Goal: Task Accomplishment & Management: Use online tool/utility

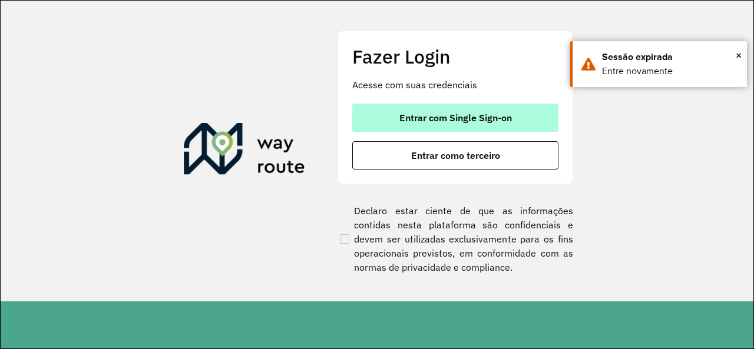
click at [450, 126] on button "Entrar com Single Sign-on" at bounding box center [455, 118] width 206 height 28
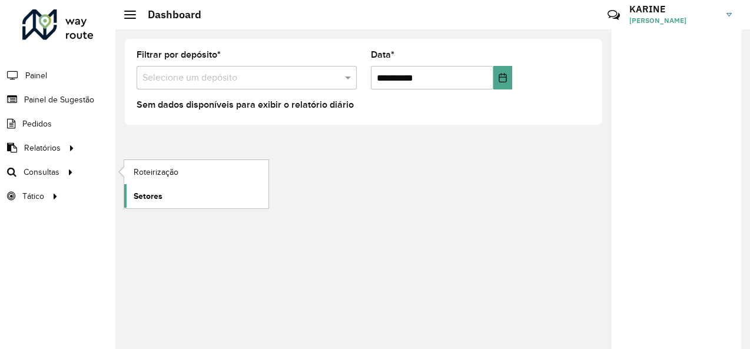
click at [151, 187] on link "Setores" at bounding box center [196, 196] width 144 height 24
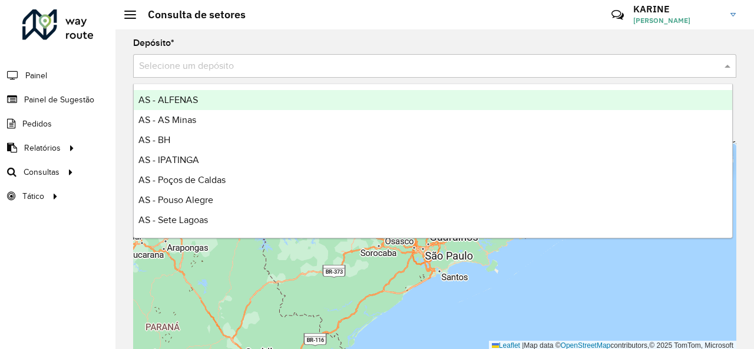
click at [220, 67] on input "text" at bounding box center [423, 66] width 568 height 14
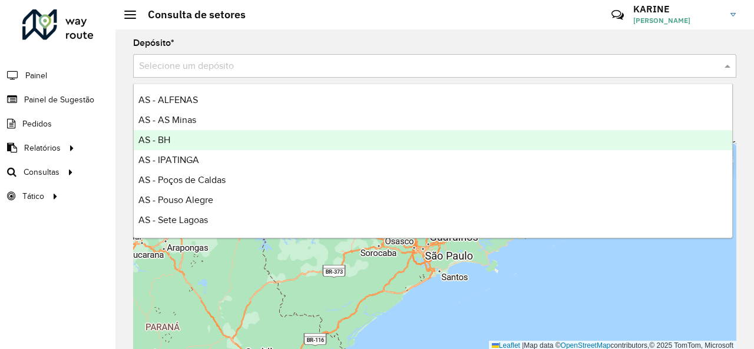
click at [164, 137] on span "AS - BH" at bounding box center [154, 140] width 32 height 10
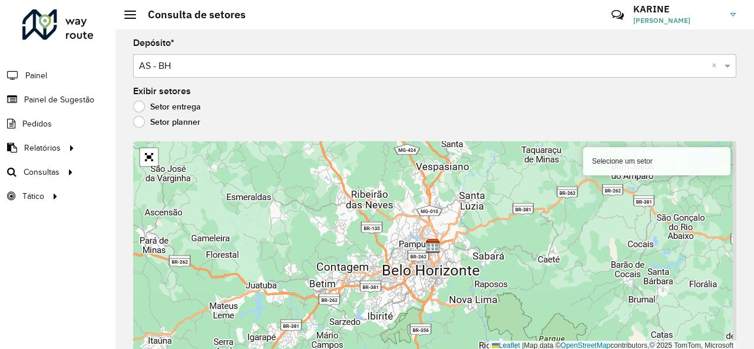
scroll to position [1, 0]
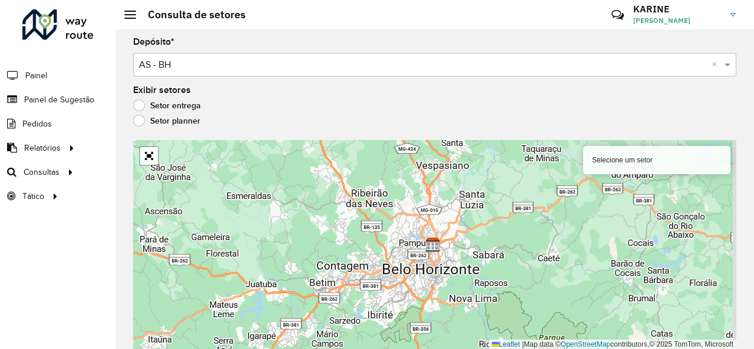
click at [452, 270] on div "Selecione um setor Leaflet | Map data © OpenStreetMap contributors,© 2025 TomTo…" at bounding box center [434, 245] width 603 height 210
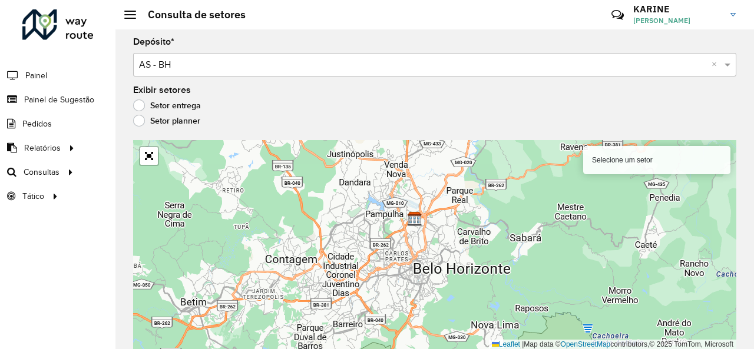
click at [452, 270] on div "Selecione um setor Leaflet | Map data © OpenStreetMap contributors,© 2025 TomTo…" at bounding box center [434, 245] width 603 height 210
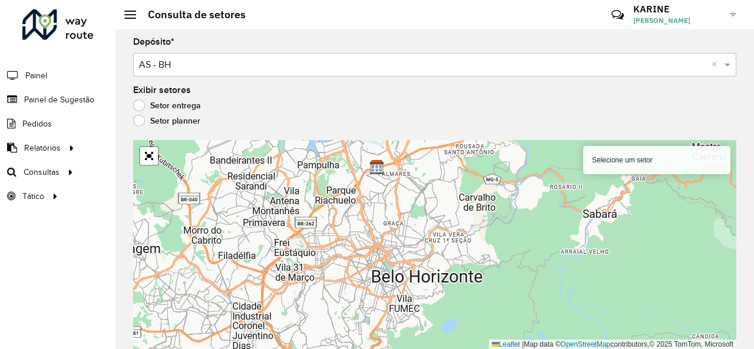
click at [395, 202] on div "Selecione um setor Leaflet | Map data © OpenStreetMap contributors,© 2025 TomTo…" at bounding box center [434, 245] width 603 height 210
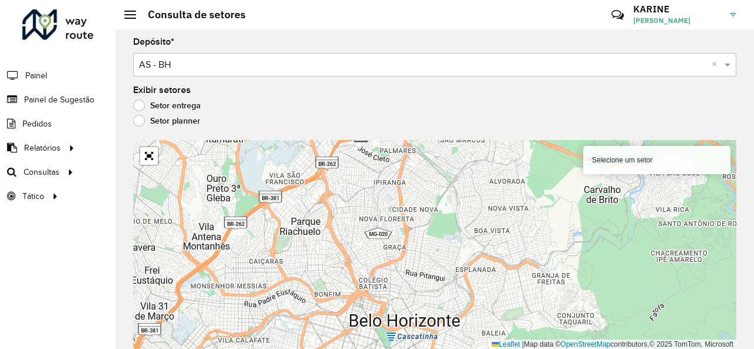
drag, startPoint x: 400, startPoint y: 233, endPoint x: 411, endPoint y: 253, distance: 22.4
click at [411, 253] on div "Selecione um setor Leaflet | Map data © OpenStreetMap contributors,© 2025 TomTo…" at bounding box center [434, 245] width 603 height 210
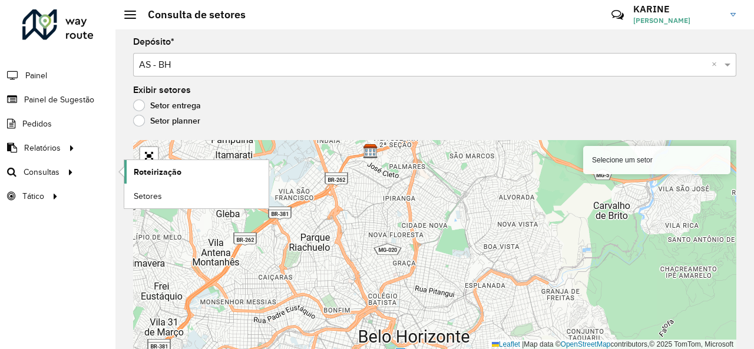
click at [141, 170] on span "Roteirização" at bounding box center [158, 172] width 48 height 12
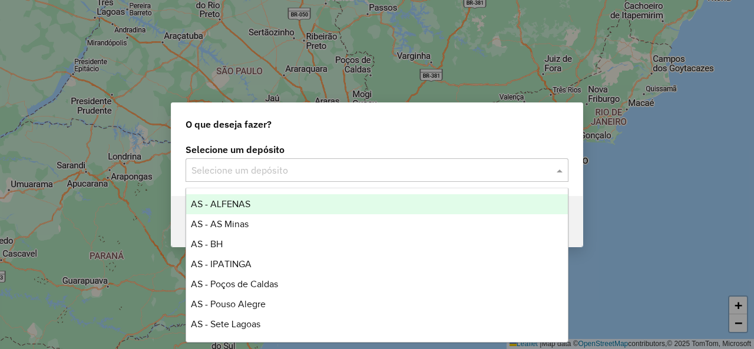
click at [251, 171] on input "text" at bounding box center [364, 171] width 347 height 14
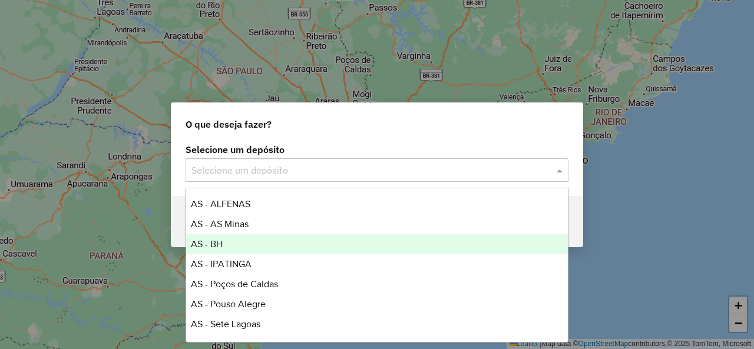
click at [221, 240] on span "AS - BH" at bounding box center [207, 244] width 32 height 10
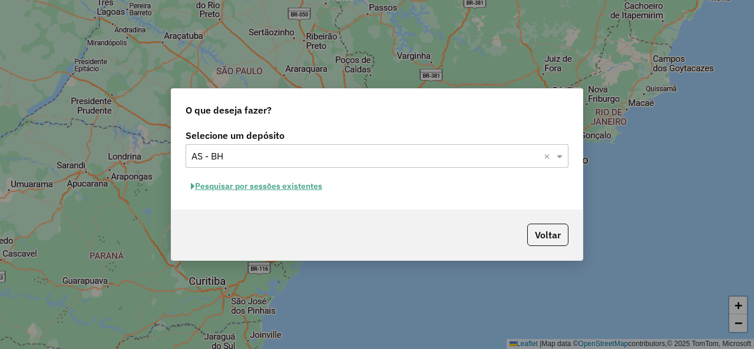
click at [293, 183] on button "Pesquisar por sessões existentes" at bounding box center [257, 186] width 142 height 18
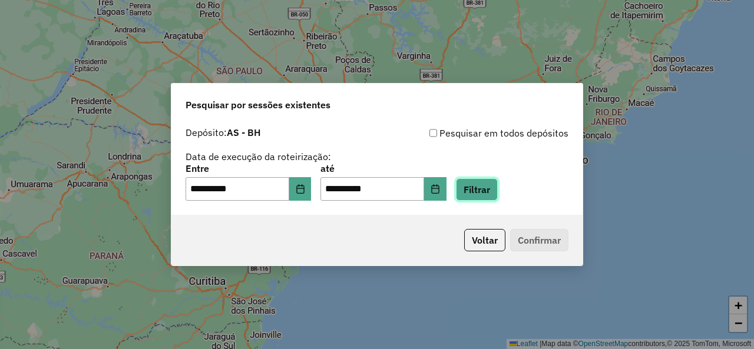
click at [494, 196] on button "Filtrar" at bounding box center [477, 189] width 42 height 22
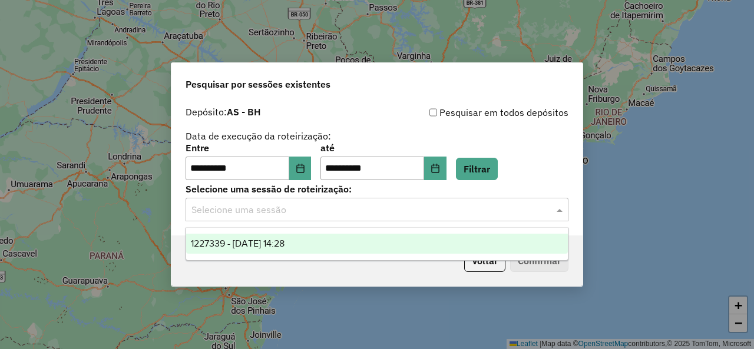
click at [471, 214] on input "text" at bounding box center [364, 210] width 347 height 14
click at [336, 251] on div "1227339 - 11/08/2025 14:28" at bounding box center [376, 244] width 381 height 20
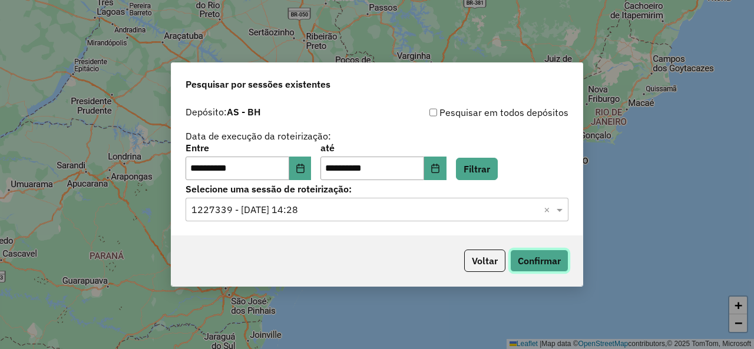
click at [534, 259] on button "Confirmar" at bounding box center [539, 261] width 58 height 22
click at [257, 172] on input "**********" at bounding box center [238, 169] width 104 height 24
click at [285, 171] on input "**********" at bounding box center [238, 169] width 104 height 24
click at [304, 173] on icon "Choose Date" at bounding box center [300, 168] width 8 height 9
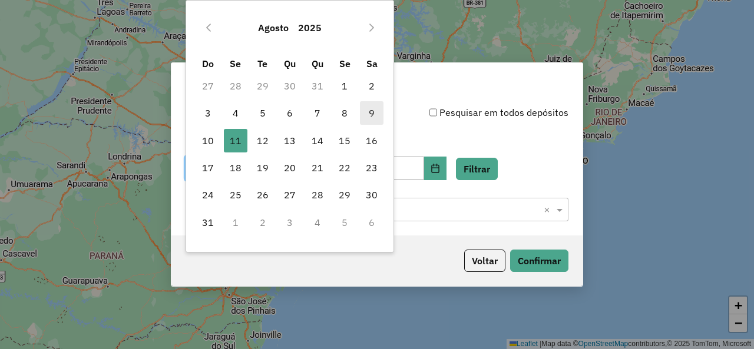
click at [376, 115] on span "9" at bounding box center [372, 113] width 24 height 24
type input "**********"
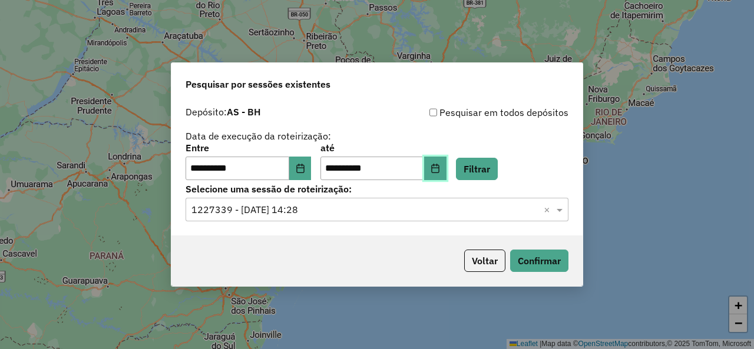
click at [444, 175] on button "Choose Date" at bounding box center [435, 169] width 22 height 24
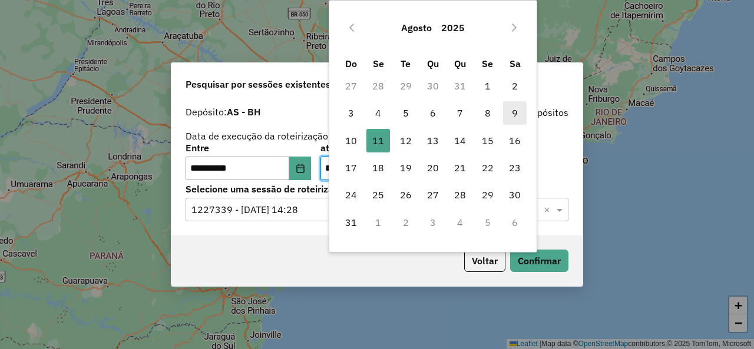
click at [513, 121] on span "9" at bounding box center [515, 113] width 24 height 24
type input "**********"
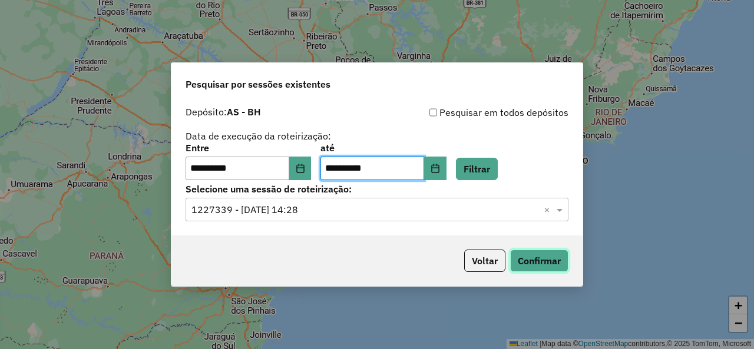
click at [531, 259] on button "Confirmar" at bounding box center [539, 261] width 58 height 22
click at [538, 267] on button "Confirmar" at bounding box center [539, 261] width 58 height 22
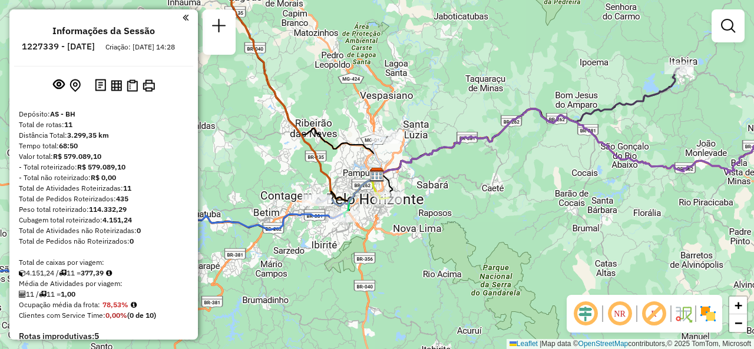
click at [340, 170] on div "Janela de atendimento Grade de atendimento Capacidade Transportadoras Veículos …" at bounding box center [377, 174] width 754 height 349
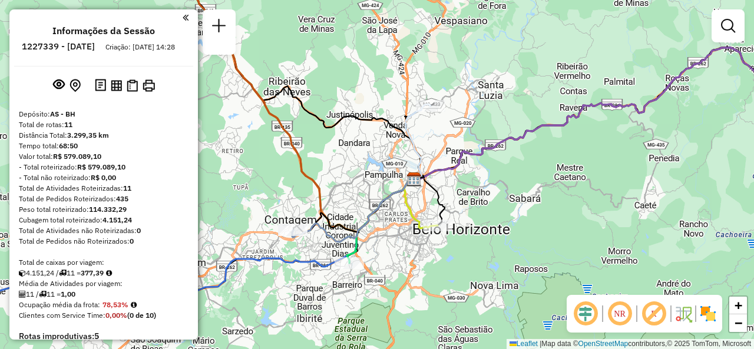
click at [340, 170] on div "Janela de atendimento Grade de atendimento Capacidade Transportadoras Veículos …" at bounding box center [377, 174] width 754 height 349
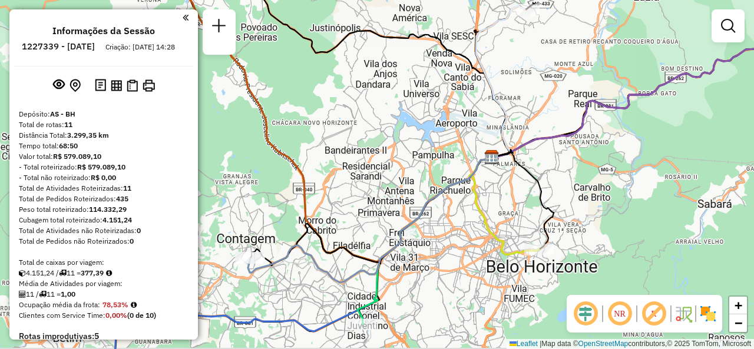
drag, startPoint x: 340, startPoint y: 170, endPoint x: 345, endPoint y: 135, distance: 35.6
click at [345, 135] on div "Janela de atendimento Grade de atendimento Capacidade Transportadoras Veículos …" at bounding box center [377, 174] width 754 height 349
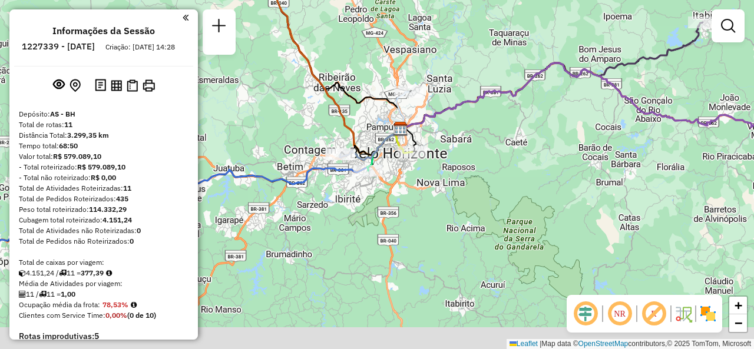
drag, startPoint x: 390, startPoint y: 236, endPoint x: 413, endPoint y: 190, distance: 52.2
click at [413, 190] on div "Janela de atendimento Grade de atendimento Capacidade Transportadoras Veículos …" at bounding box center [377, 174] width 754 height 349
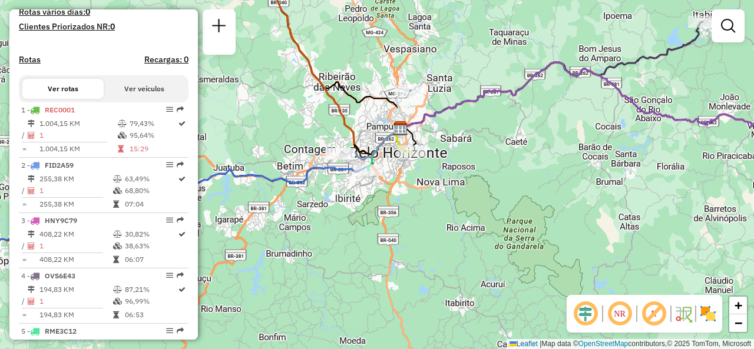
scroll to position [340, 0]
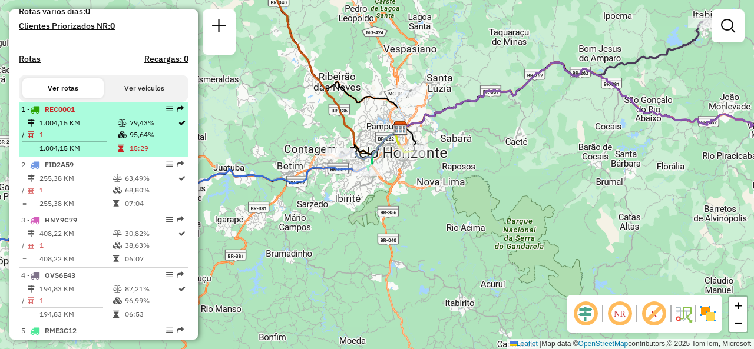
click at [94, 154] on td "1.004,15 KM" at bounding box center [78, 149] width 78 height 12
select select "**********"
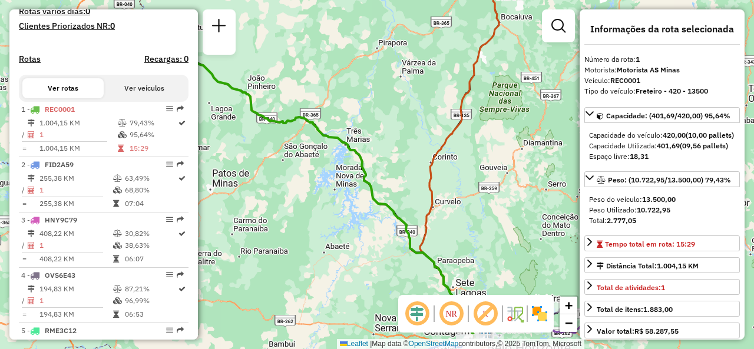
drag, startPoint x: 510, startPoint y: 241, endPoint x: 462, endPoint y: 253, distance: 49.3
click at [462, 253] on div "Janela de atendimento Grade de atendimento Capacidade Transportadoras Veículos …" at bounding box center [377, 174] width 754 height 349
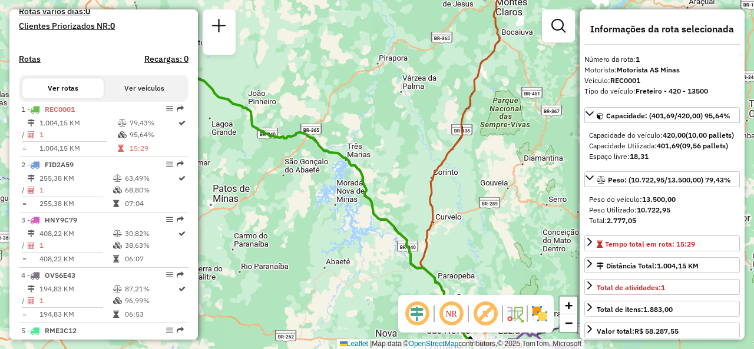
drag, startPoint x: 198, startPoint y: 168, endPoint x: 198, endPoint y: 182, distance: 14.1
click at [198, 182] on div "Janela de atendimento Grade de atendimento Capacidade Transportadoras Veículos …" at bounding box center [377, 174] width 754 height 349
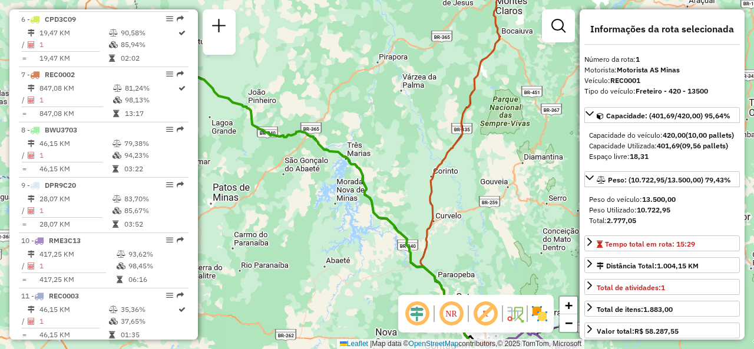
scroll to position [739, 0]
